Goal: Navigation & Orientation: Find specific page/section

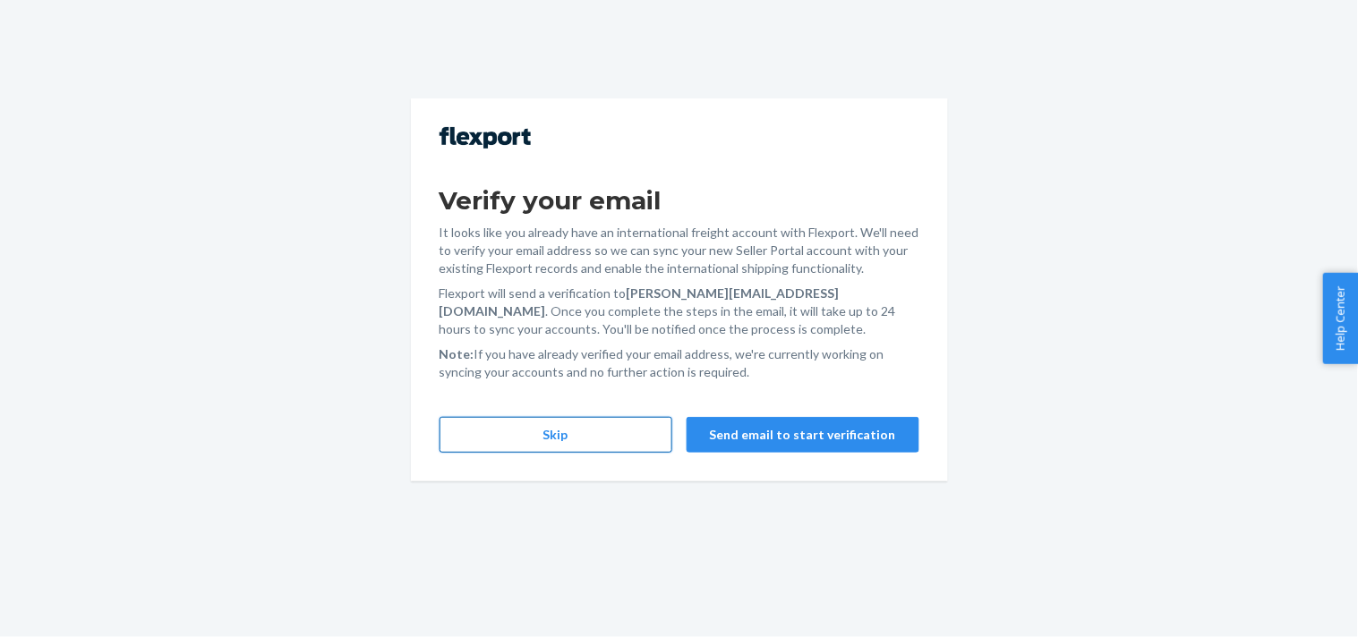
click at [570, 428] on button "Skip" at bounding box center [555, 435] width 233 height 36
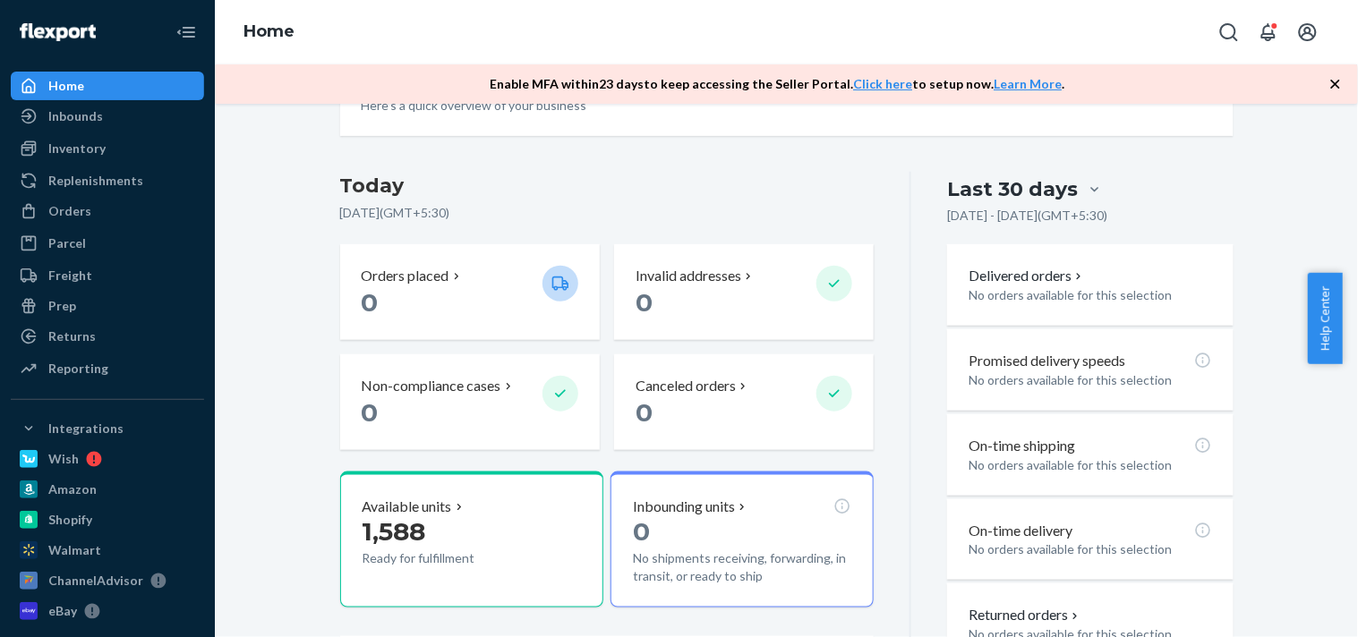
scroll to position [445, 0]
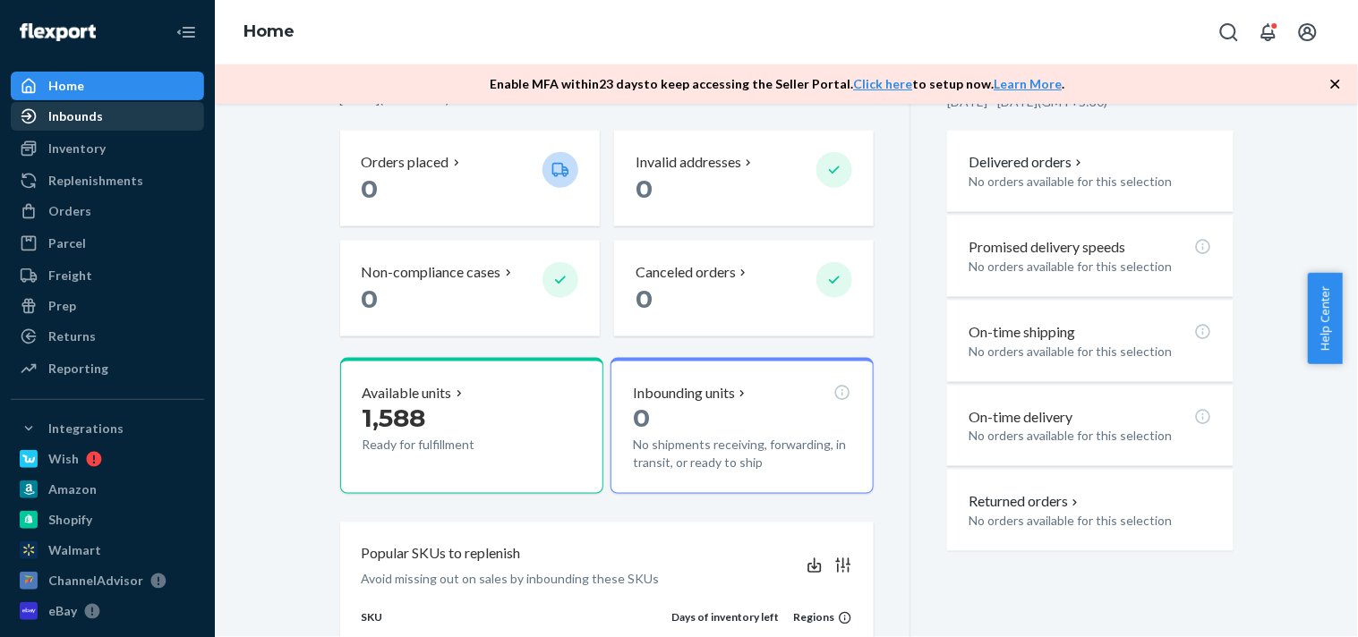
click at [81, 113] on div "Inbounds" at bounding box center [75, 116] width 55 height 18
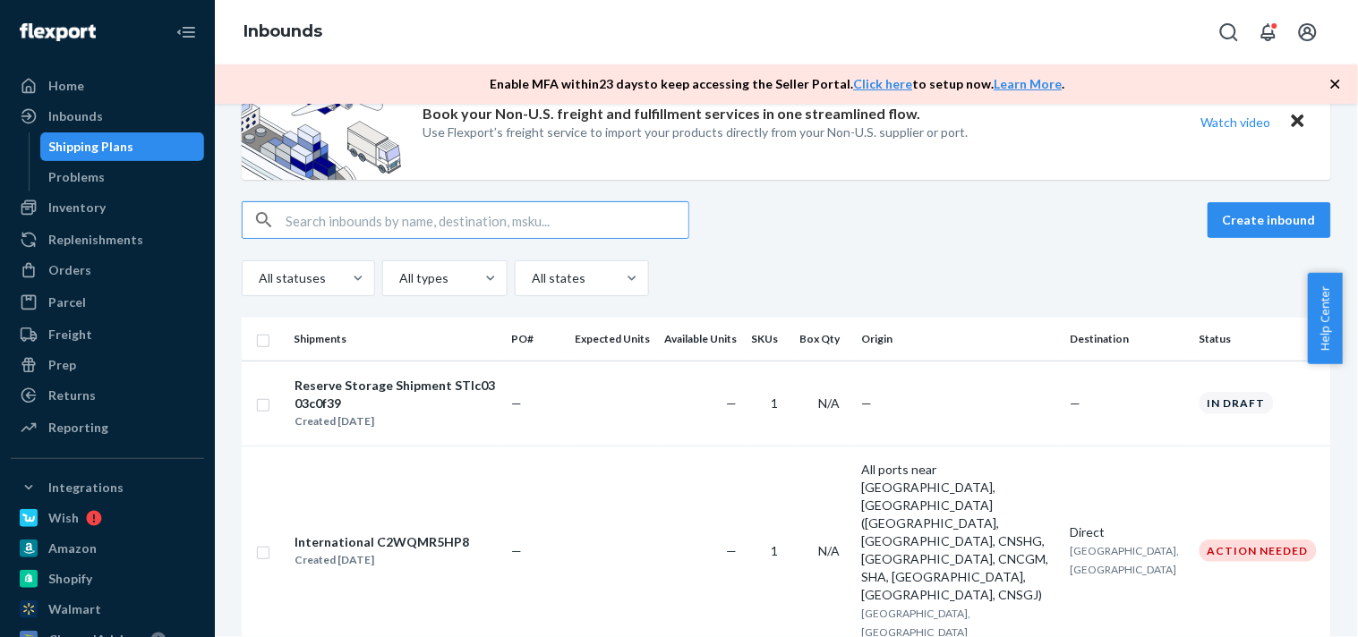
scroll to position [199, 0]
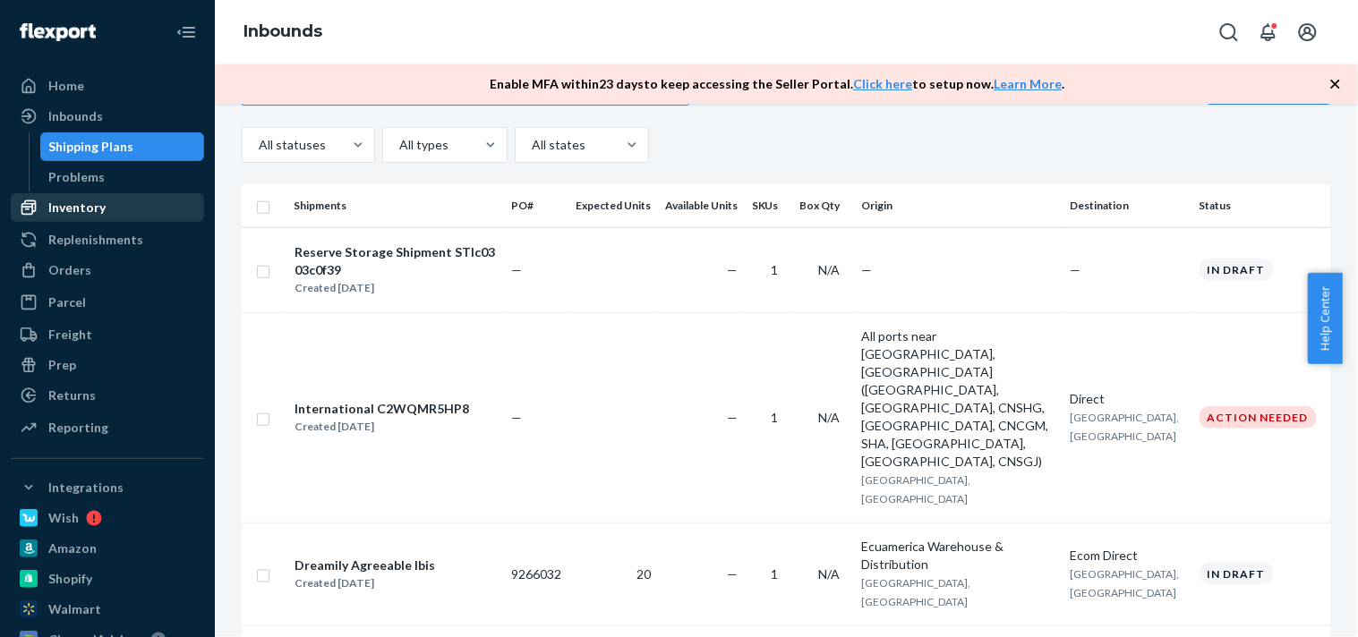
click at [78, 202] on div "Inventory" at bounding box center [76, 208] width 57 height 18
